Goal: Task Accomplishment & Management: Manage account settings

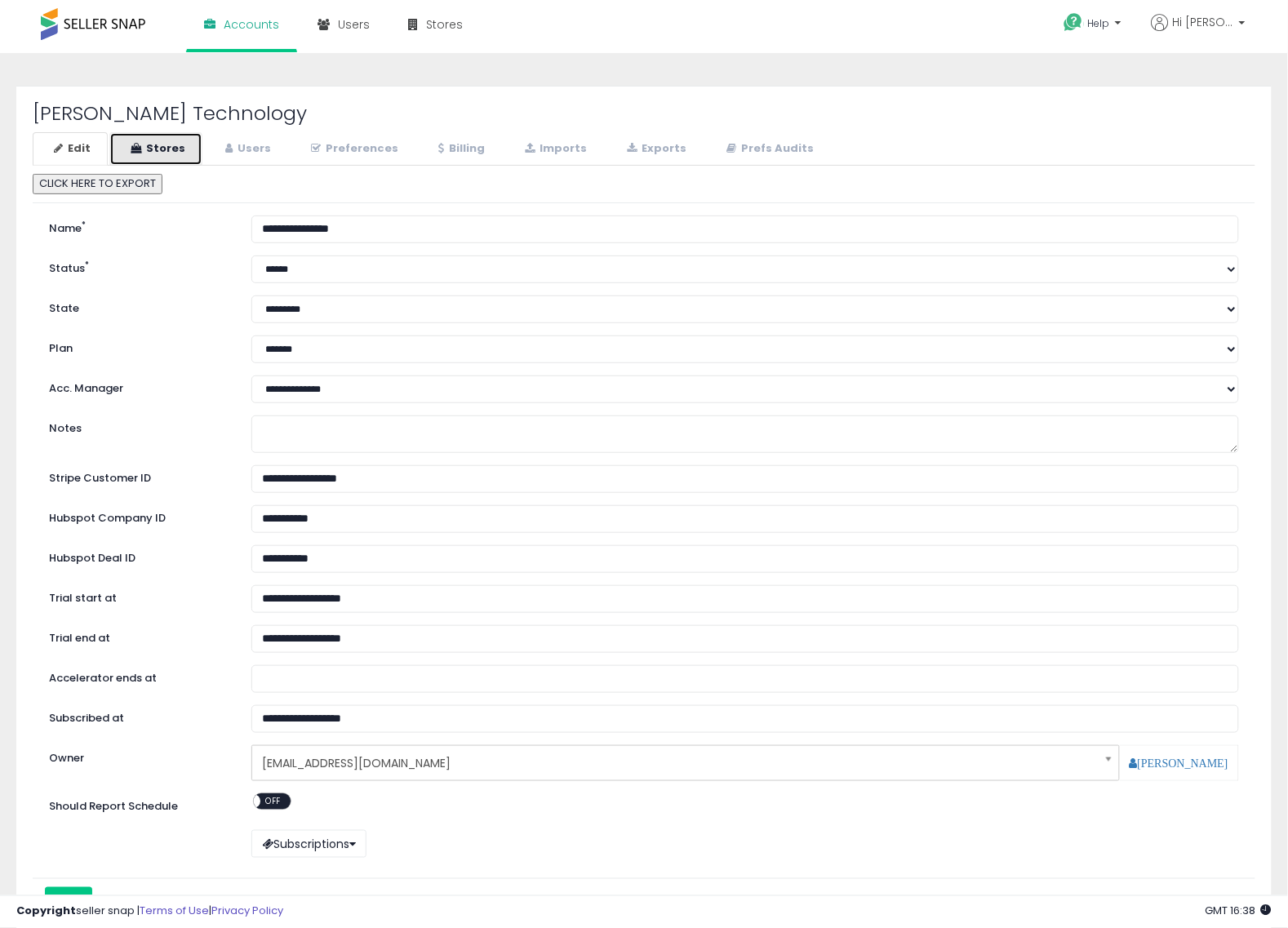
click at [156, 152] on link "Stores" at bounding box center [156, 149] width 93 height 34
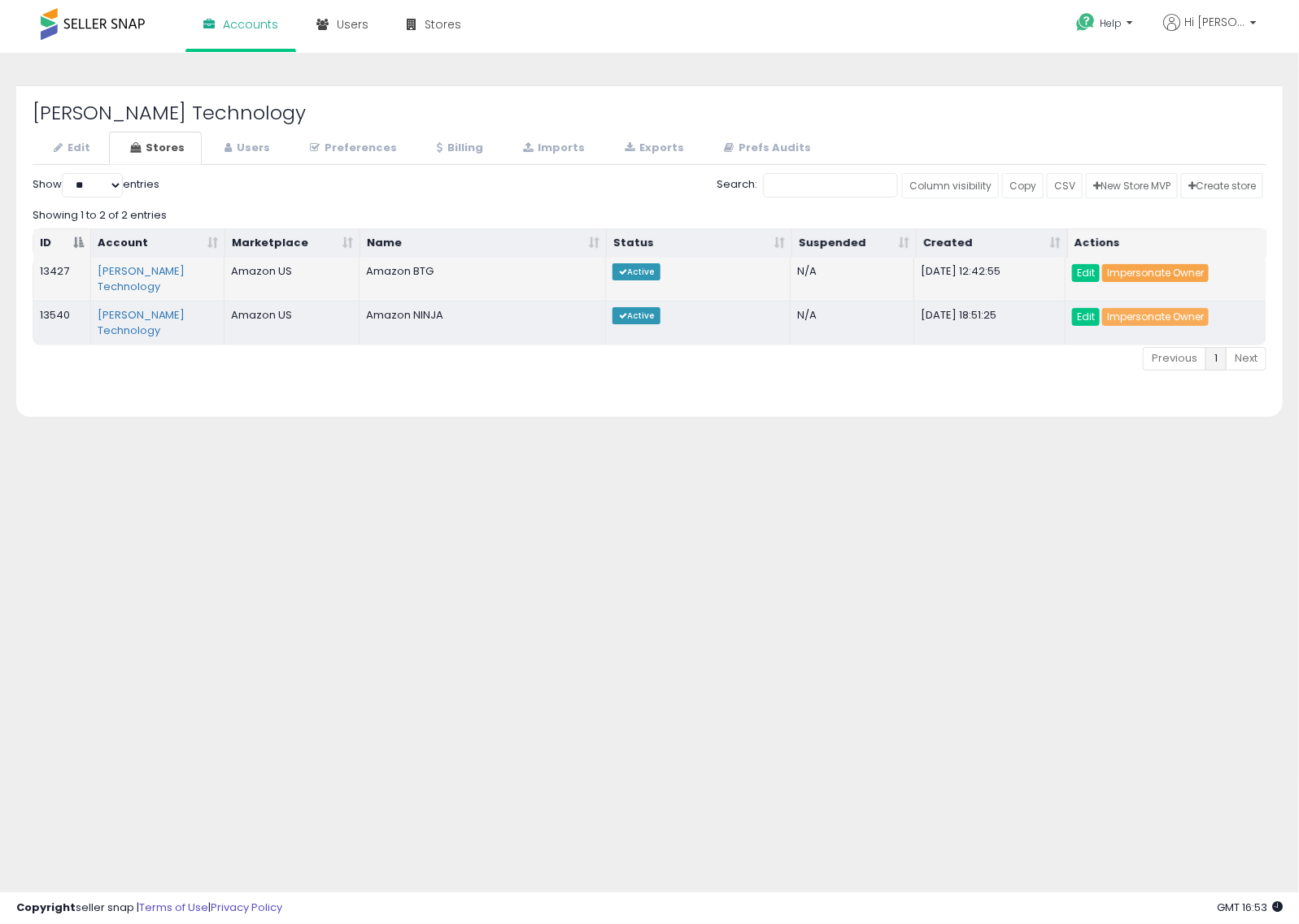
click at [1151, 270] on link "Impersonate Owner" at bounding box center [1155, 273] width 107 height 18
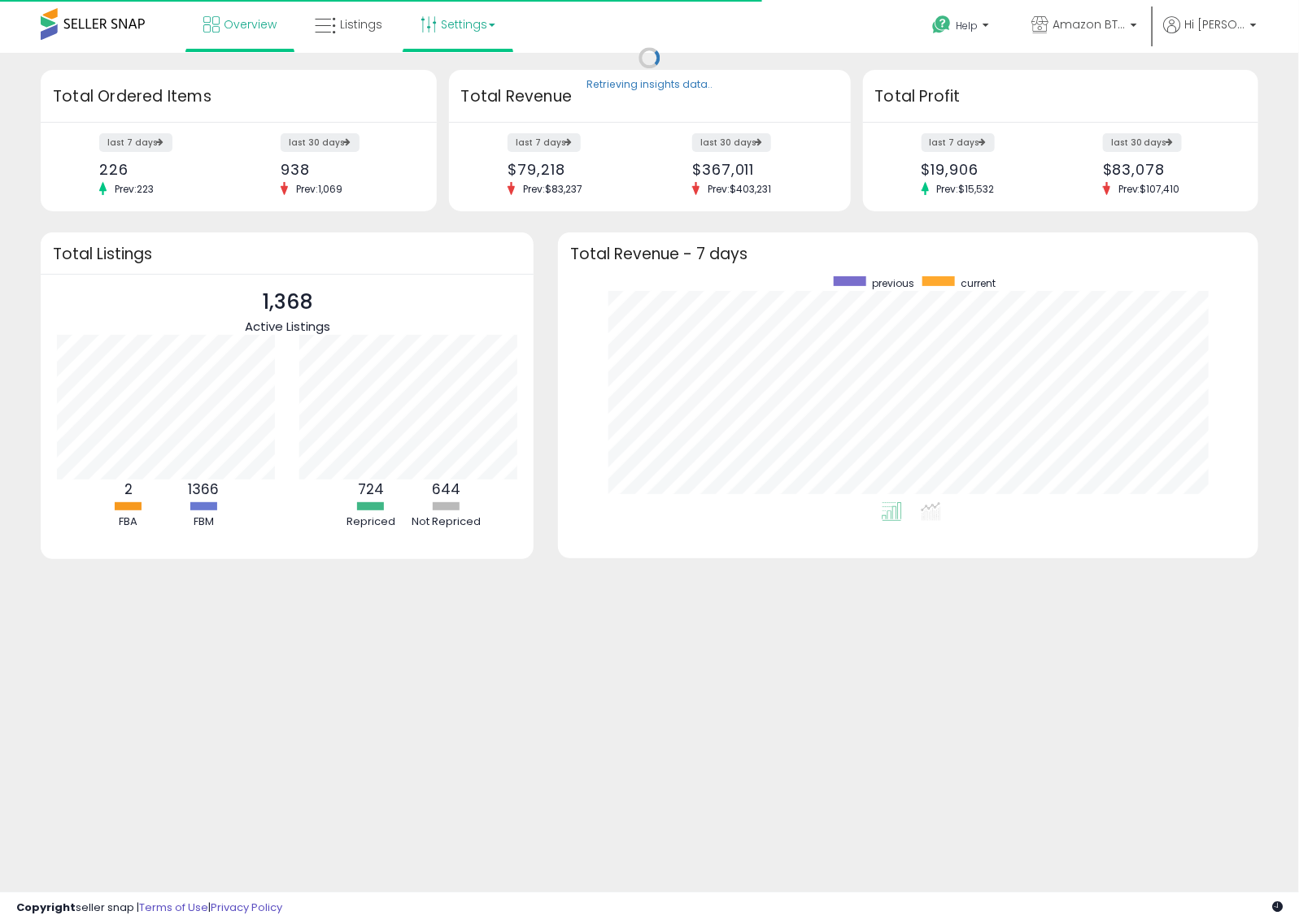
click at [460, 27] on link "Settings" at bounding box center [458, 24] width 99 height 49
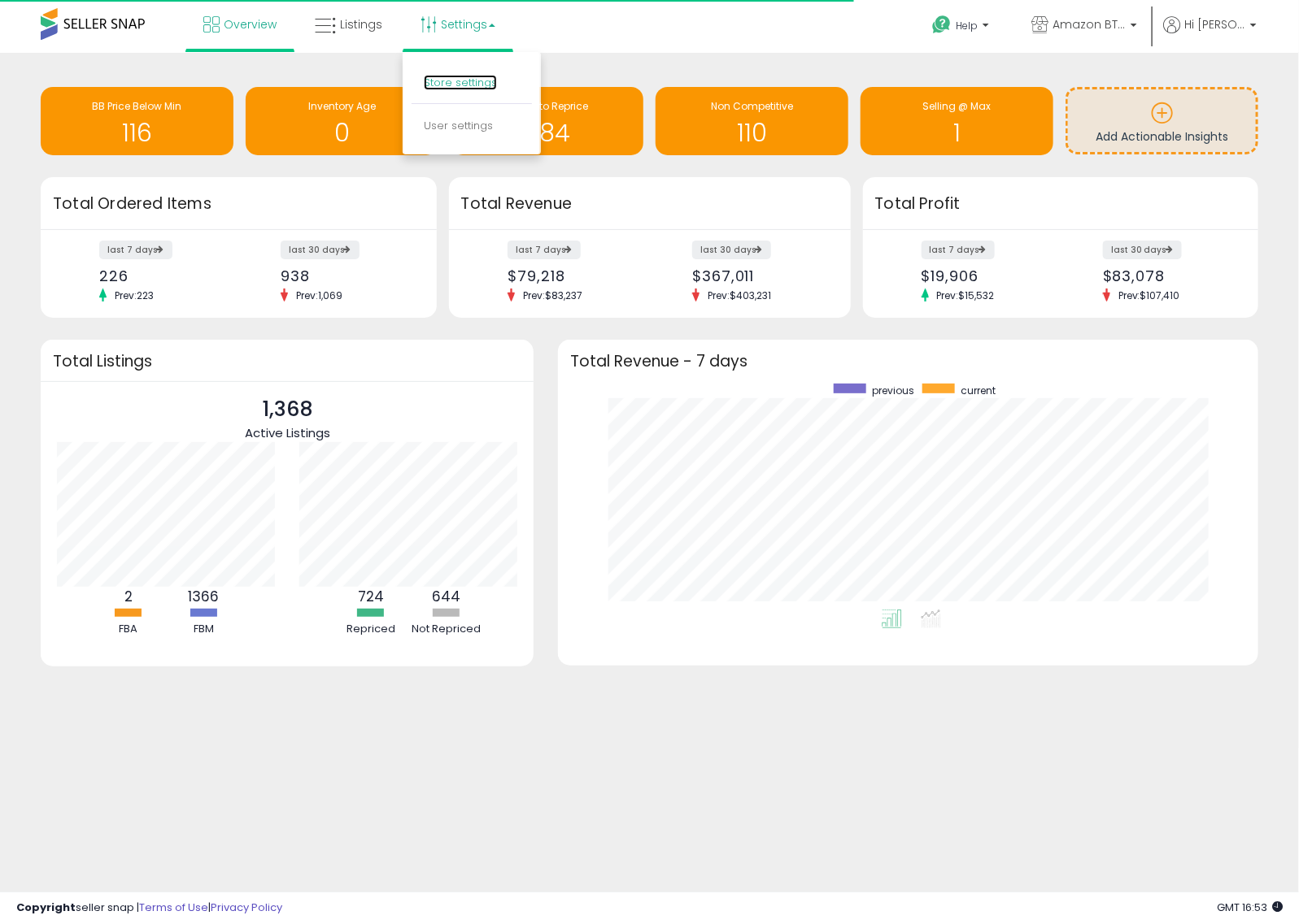
click at [469, 84] on link "Store settings" at bounding box center [459, 82] width 73 height 15
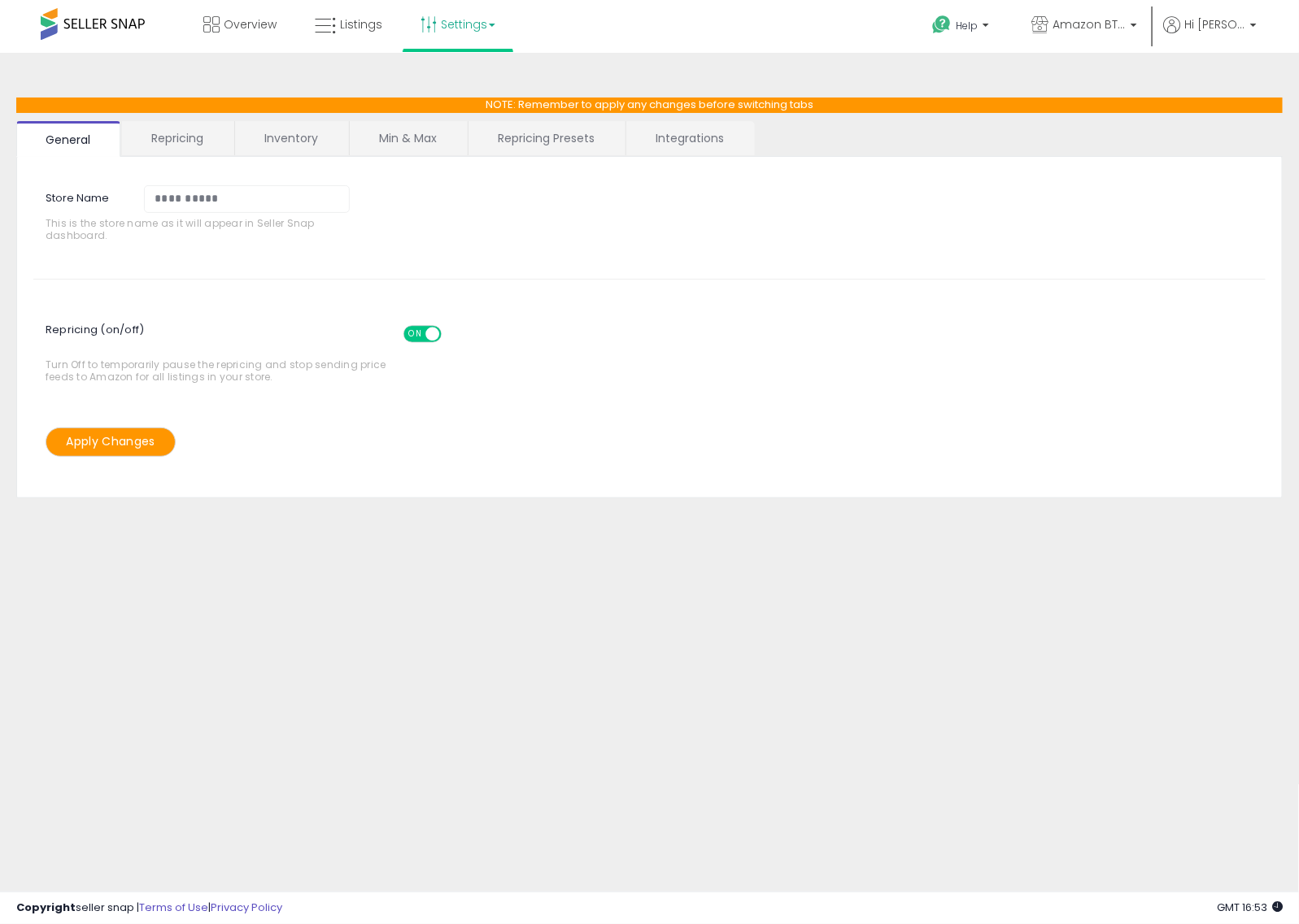
click at [177, 141] on link "Repricing" at bounding box center [177, 138] width 111 height 34
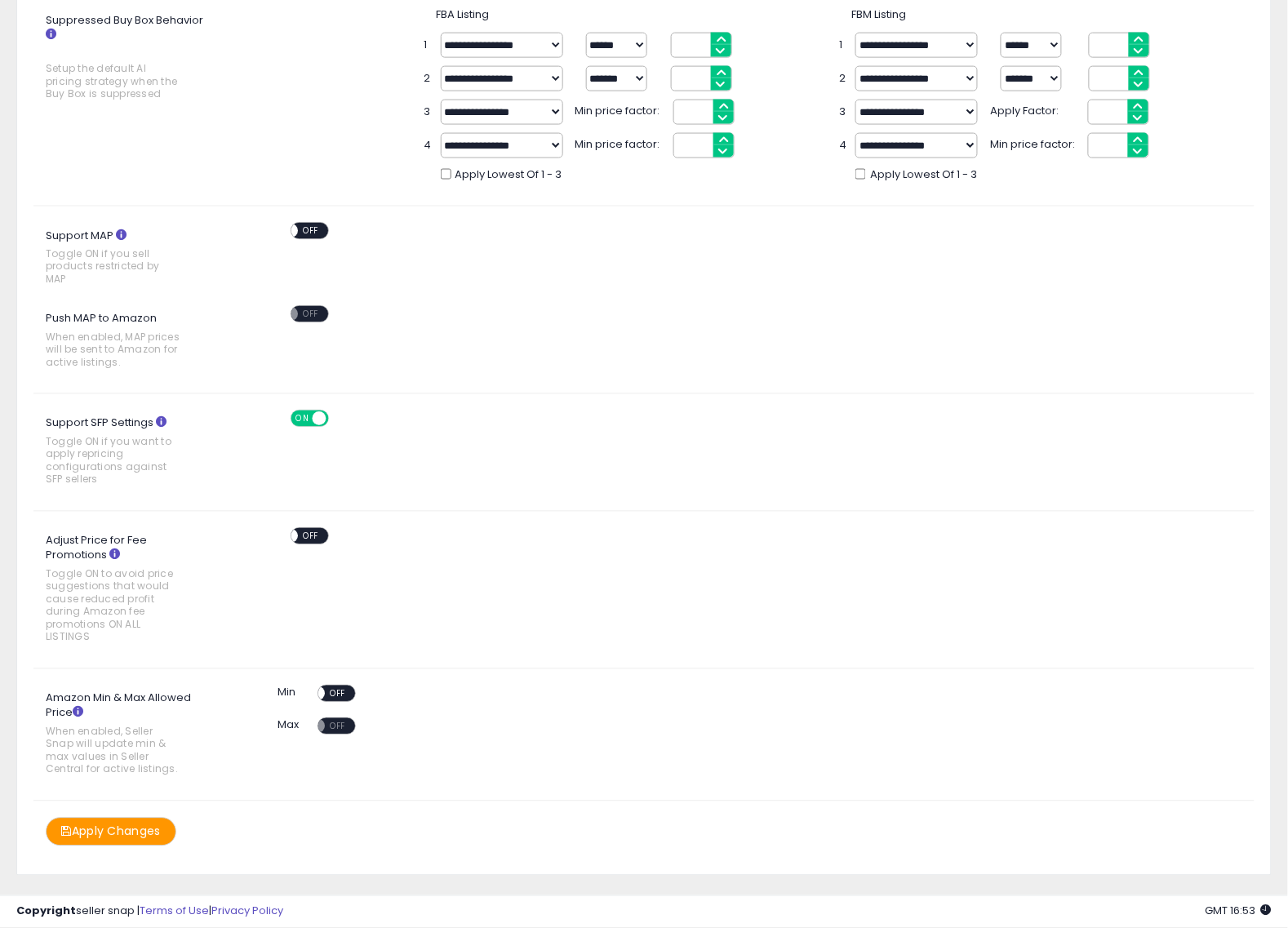
scroll to position [643, 0]
